Goal: Task Accomplishment & Management: Use online tool/utility

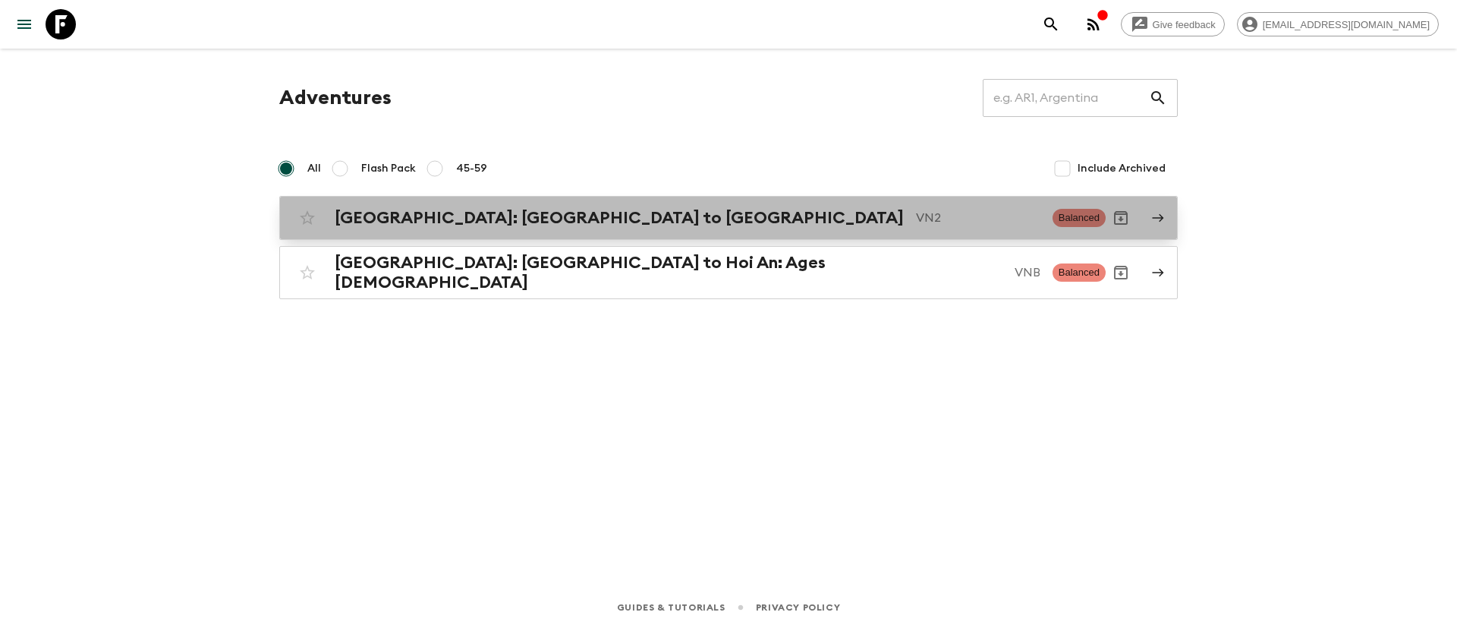
click at [450, 213] on h2 "[GEOGRAPHIC_DATA]: [GEOGRAPHIC_DATA] to [GEOGRAPHIC_DATA]" at bounding box center [619, 218] width 569 height 20
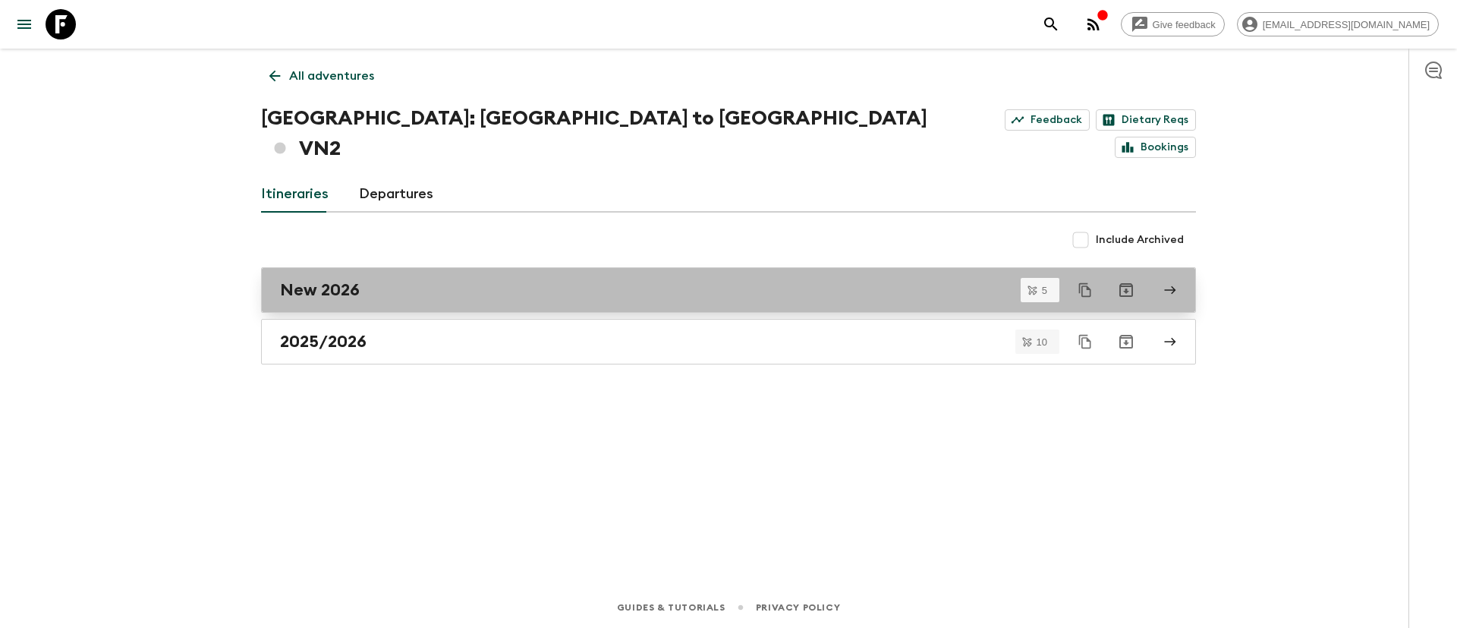
click at [332, 280] on h2 "New 2026" at bounding box center [320, 290] width 80 height 20
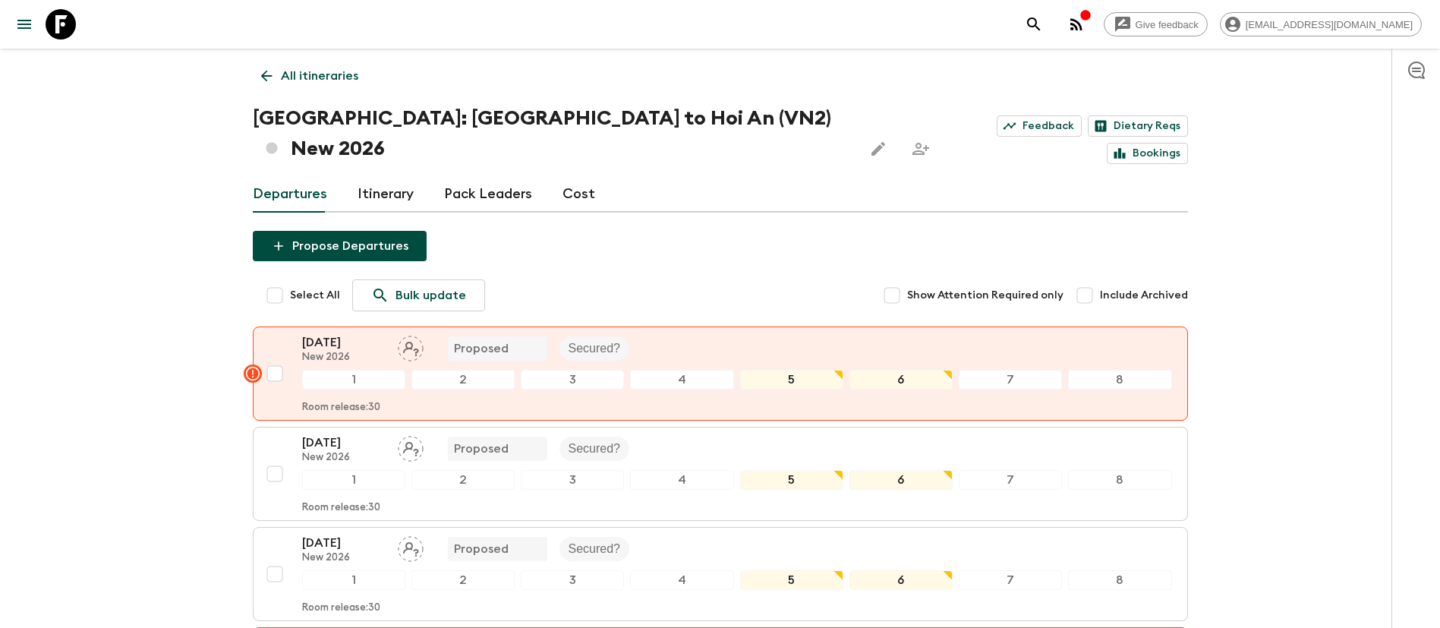
click at [585, 176] on link "Cost" at bounding box center [578, 194] width 33 height 36
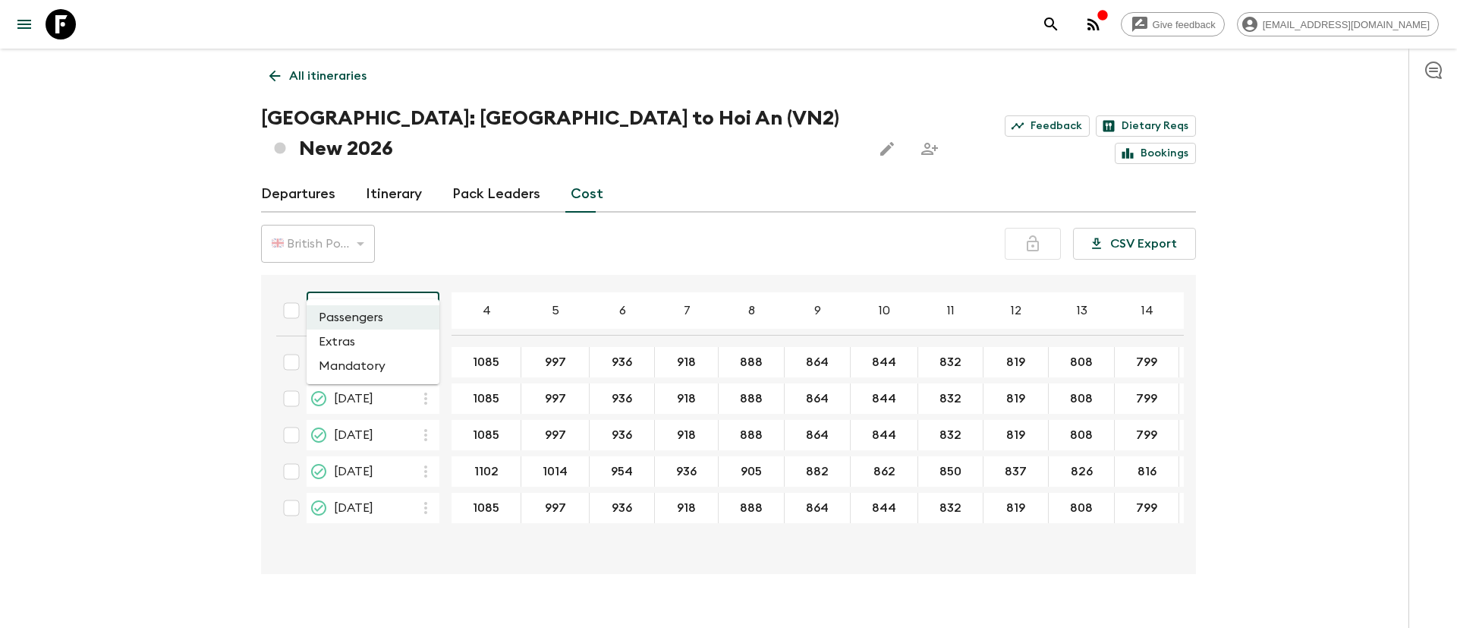
click at [420, 287] on body "Give feedback [EMAIL_ADDRESS][DOMAIN_NAME] All itineraries [GEOGRAPHIC_DATA]: […" at bounding box center [728, 328] width 1457 height 657
click at [355, 342] on li "Extras" at bounding box center [373, 341] width 133 height 24
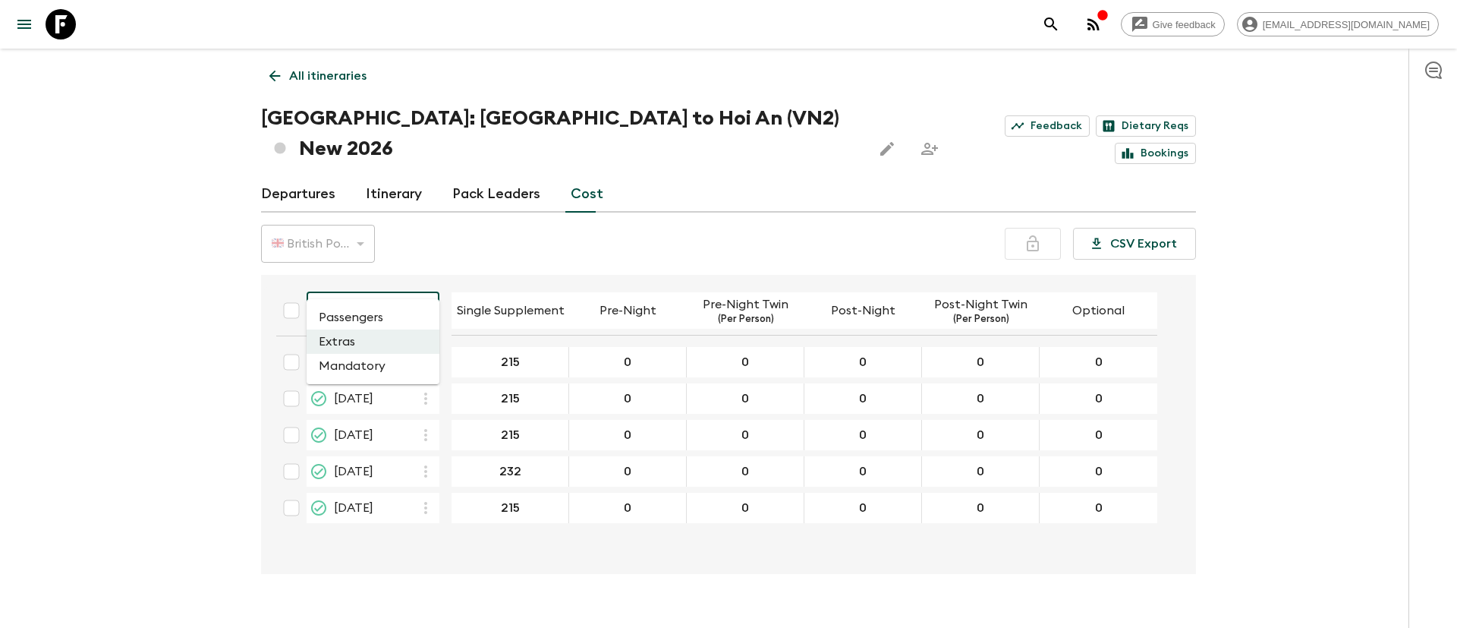
drag, startPoint x: 387, startPoint y: 279, endPoint x: 374, endPoint y: 303, distance: 26.8
click at [388, 280] on body "Give feedback [EMAIL_ADDRESS][DOMAIN_NAME] All itineraries [GEOGRAPHIC_DATA]: […" at bounding box center [728, 328] width 1457 height 657
click at [354, 372] on li "Mandatory" at bounding box center [373, 366] width 133 height 24
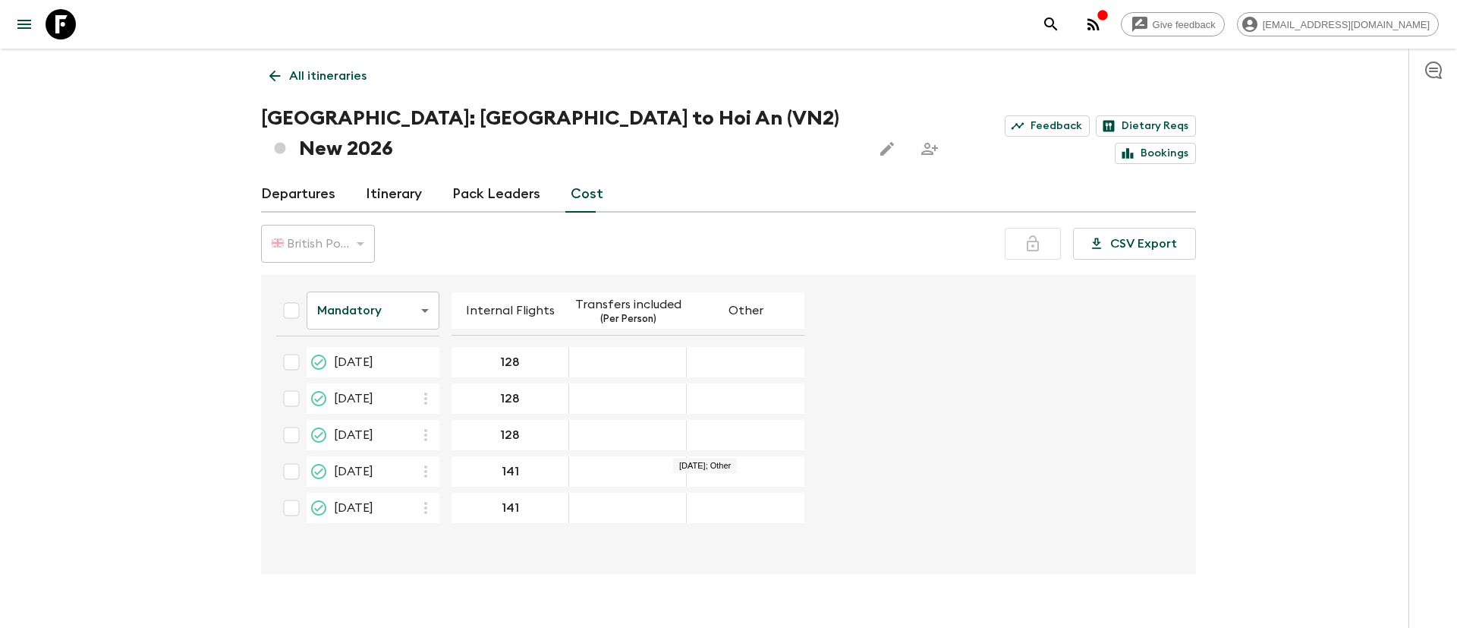
click at [716, 456] on div "19 Dec 2026; Other" at bounding box center [746, 471] width 118 height 30
drag, startPoint x: 715, startPoint y: 435, endPoint x: 710, endPoint y: 442, distance: 8.7
click at [716, 456] on div "19 Dec 2026; Other" at bounding box center [746, 471] width 118 height 30
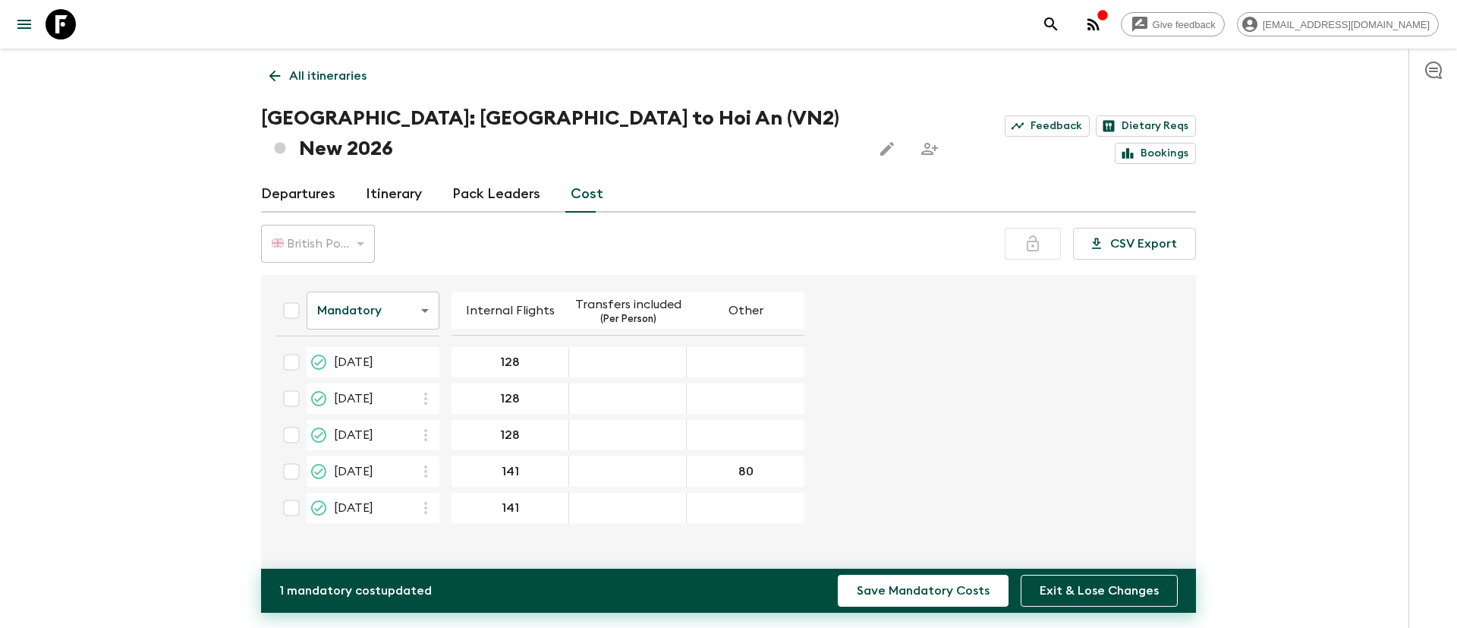
type input "80"
click at [904, 429] on form "Mandatory mandatoryCost ​ Internal Flights Transfers included (Per Person) Othe…" at bounding box center [721, 405] width 914 height 248
click at [949, 590] on button "Save Mandatory Costs" at bounding box center [923, 591] width 171 height 32
